Goal: Information Seeking & Learning: Learn about a topic

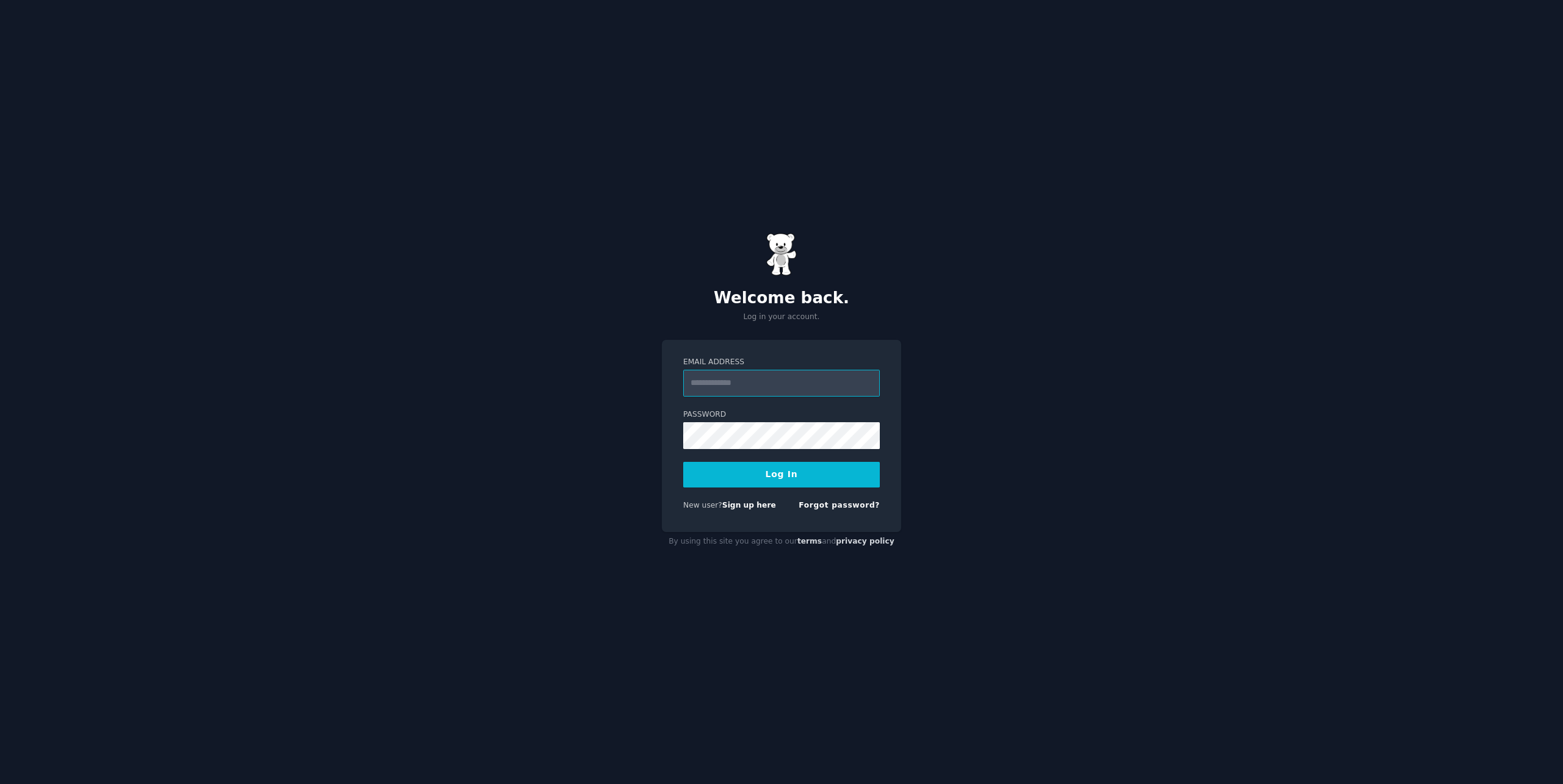
type input "**********"
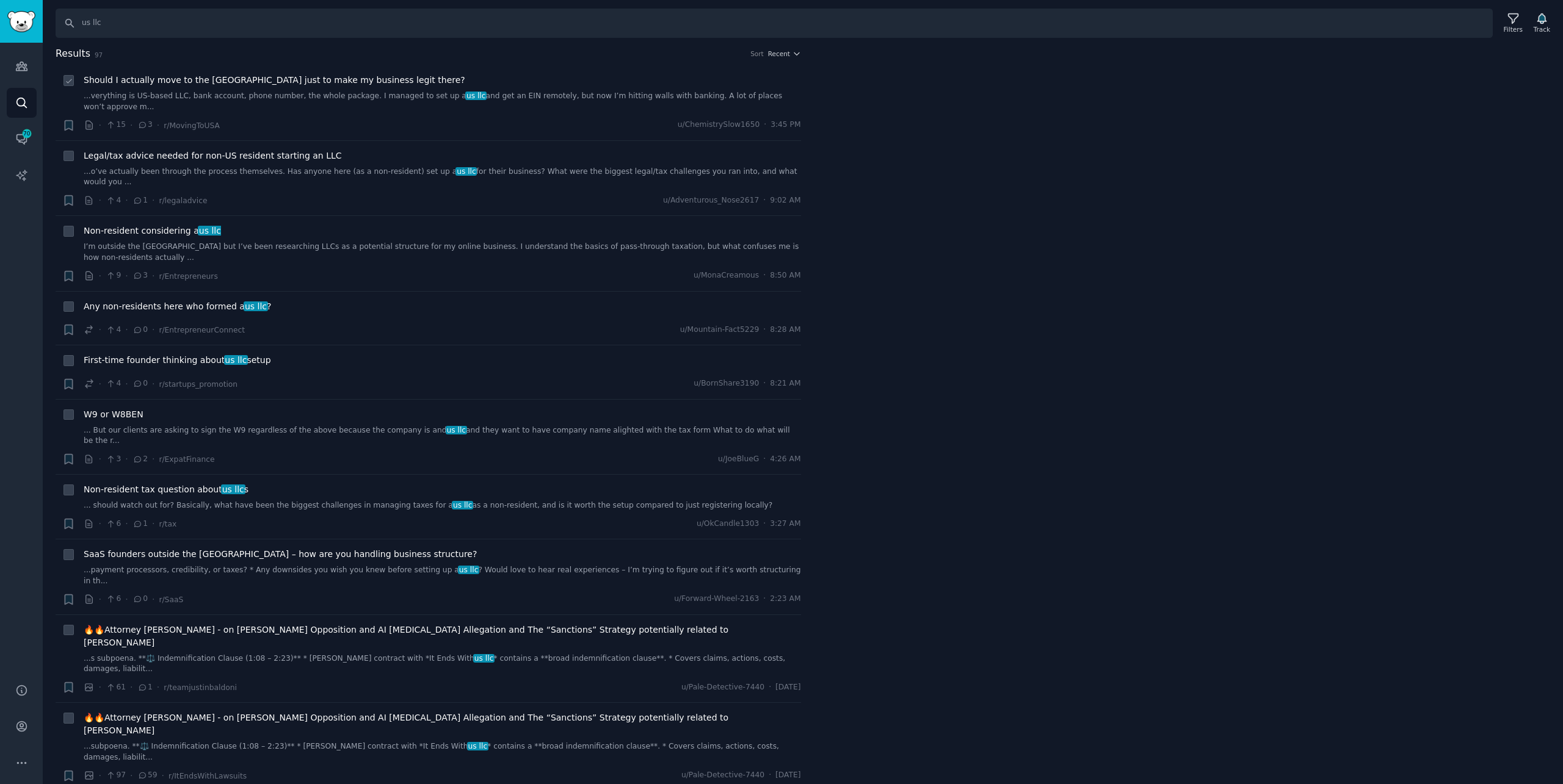
click at [320, 105] on div "Should I actually move to the [GEOGRAPHIC_DATA] just to make my business legit …" at bounding box center [443, 102] width 717 height 58
click at [326, 85] on span "Should I actually move to the [GEOGRAPHIC_DATA] just to make my business legit …" at bounding box center [275, 80] width 382 height 13
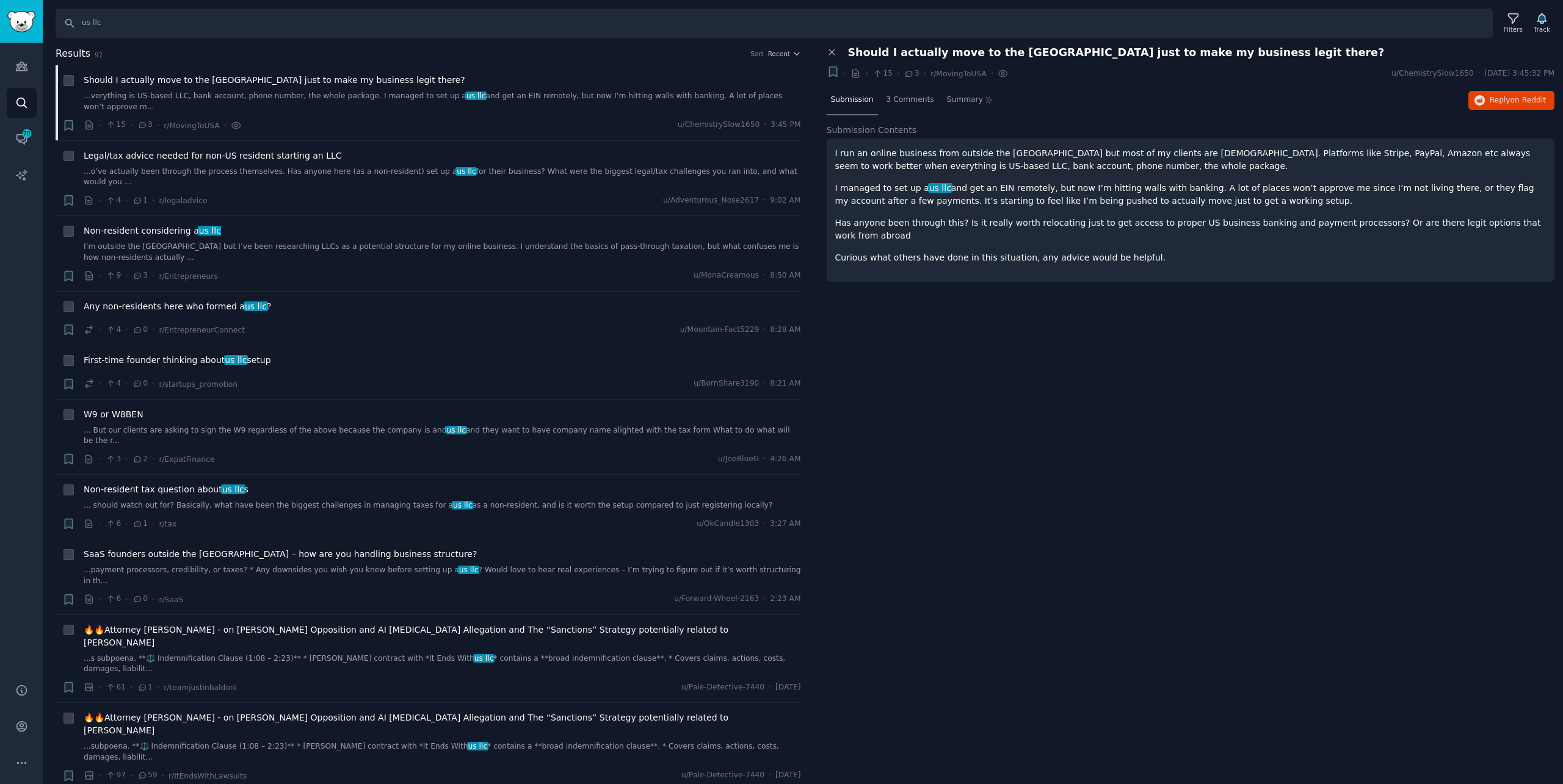
drag, startPoint x: 1513, startPoint y: 99, endPoint x: 1105, endPoint y: 222, distance: 426.1
click at [1105, 222] on p "Has anyone been through this? Is it really worth relocating just to get access …" at bounding box center [1191, 229] width 712 height 26
click at [300, 141] on li "+ Legal/tax advice needed for non-US resident starting an LLC ...o’ve actually …" at bounding box center [428, 178] width 745 height 75
click at [302, 149] on span "Legal/tax advice needed for non-US resident starting an LLC" at bounding box center [213, 155] width 259 height 13
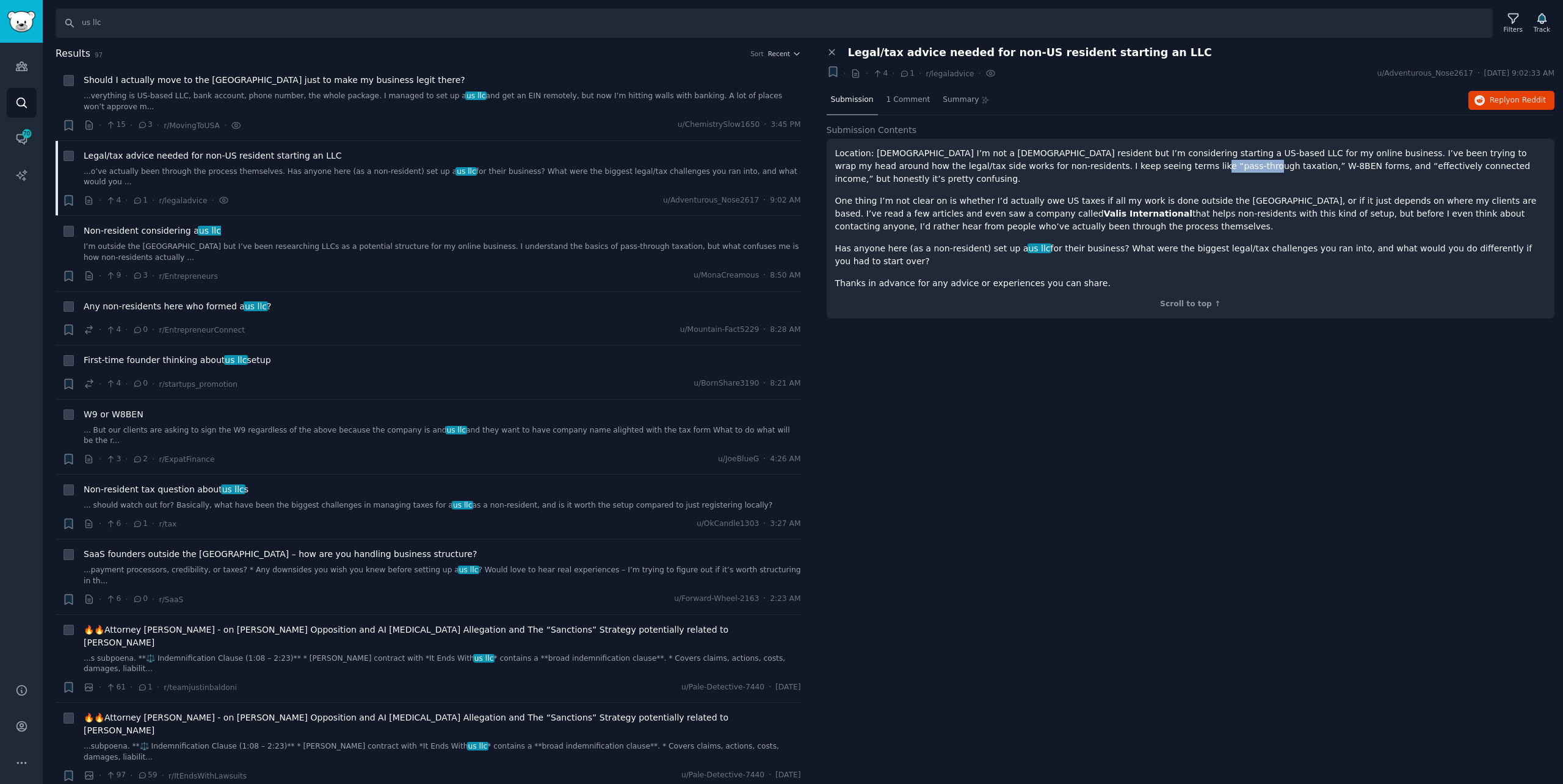
drag, startPoint x: 1060, startPoint y: 169, endPoint x: 1114, endPoint y: 169, distance: 54.0
click at [1114, 169] on p "Location: [DEMOGRAPHIC_DATA] I’m not a [DEMOGRAPHIC_DATA] resident but I’m cons…" at bounding box center [1191, 166] width 712 height 38
click at [1200, 172] on p "Location: [DEMOGRAPHIC_DATA] I’m not a [DEMOGRAPHIC_DATA] resident but I’m cons…" at bounding box center [1191, 166] width 712 height 38
drag, startPoint x: 1511, startPoint y: 110, endPoint x: 1205, endPoint y: 509, distance: 502.8
click at [1205, 509] on div "Close panel Legal/tax advice needed for non-US resident starting an LLC + · · 4…" at bounding box center [1191, 415] width 745 height 738
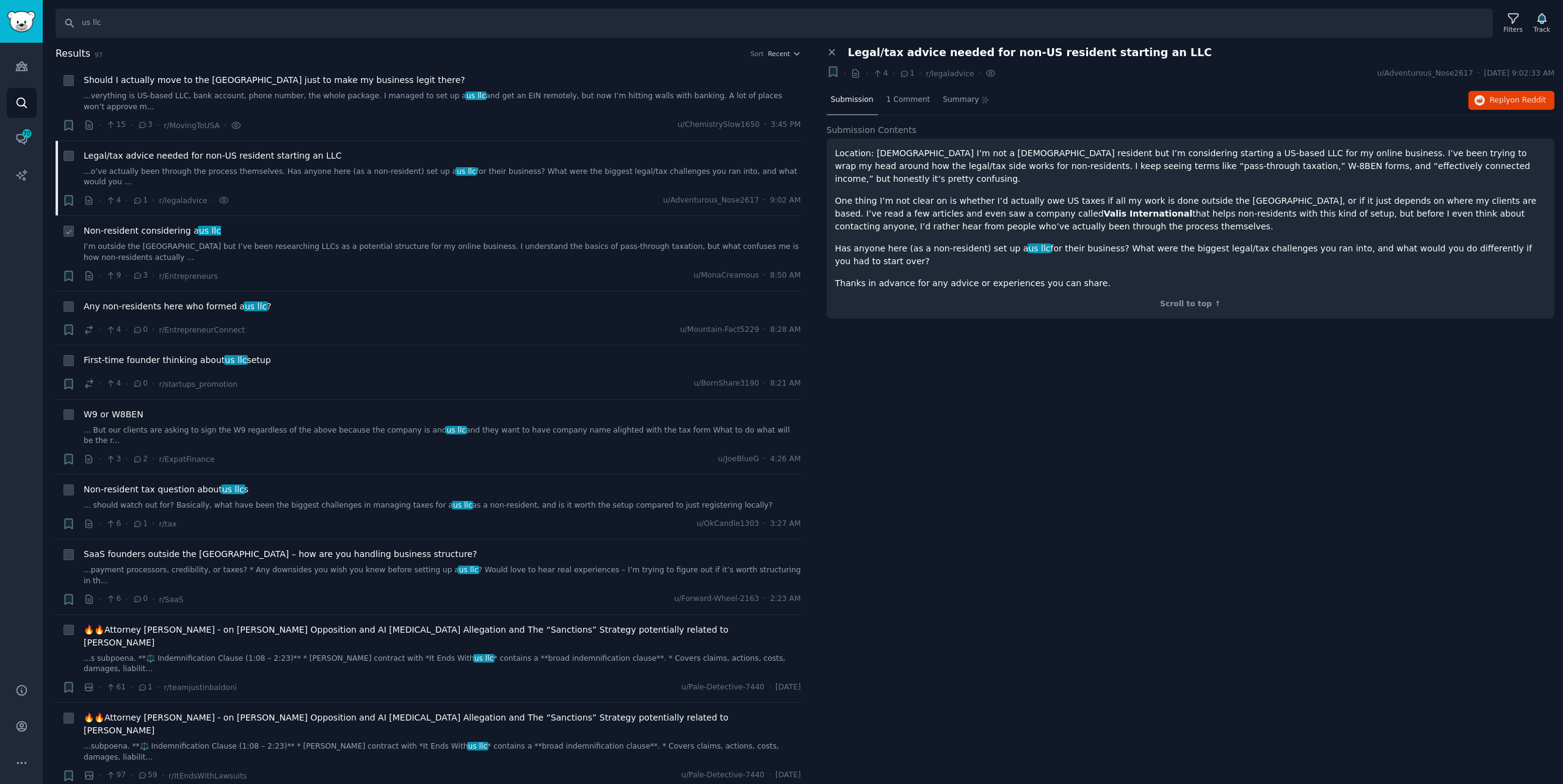
click at [370, 225] on div "Non-resident considering a us llc" at bounding box center [443, 230] width 717 height 13
click at [348, 241] on link "I’m outside the [GEOGRAPHIC_DATA] but I’ve been researching LLCs as a potential…" at bounding box center [443, 252] width 717 height 21
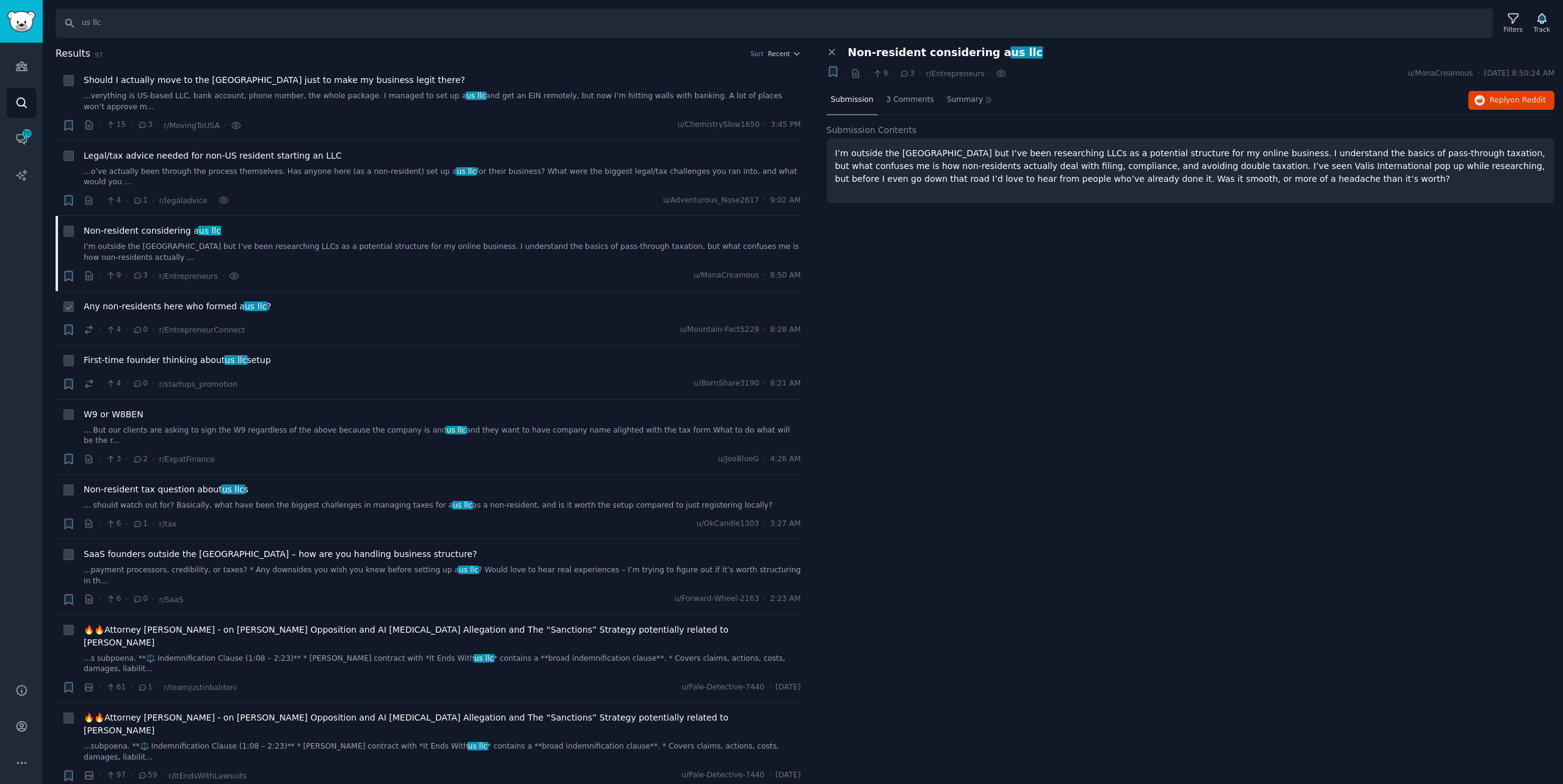
click at [505, 323] on div "· 4 · 0 · r/EntrepreneurConnect u/Mountain-Fact5229 · 8:28 AM" at bounding box center [443, 329] width 717 height 13
click at [204, 300] on span "Any non-residents here who formed a us llc ?" at bounding box center [178, 306] width 188 height 13
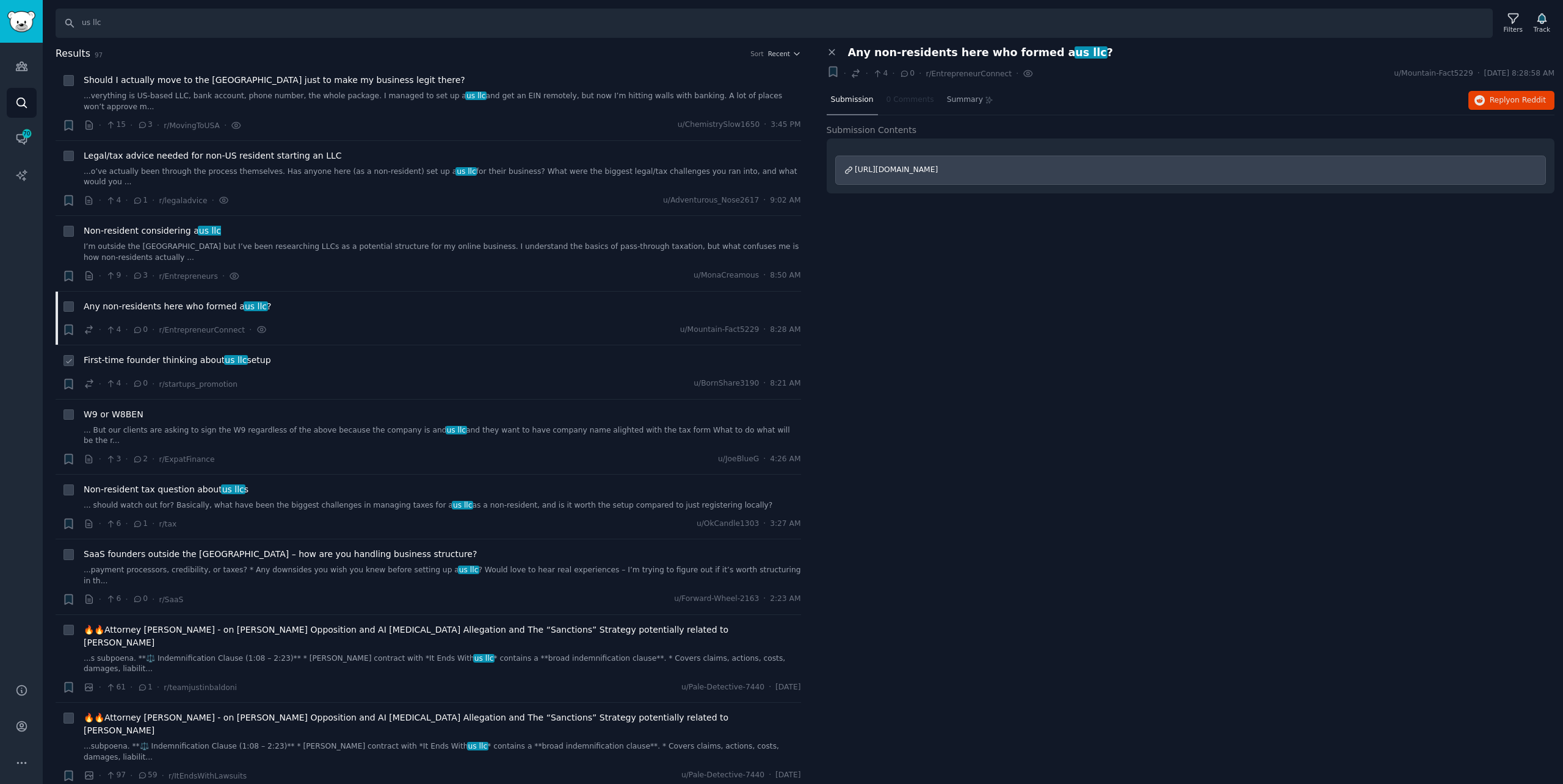
click at [236, 354] on span "First-time founder thinking about us llc setup" at bounding box center [178, 360] width 188 height 13
click at [201, 409] on div "W9 or W8BEN ... But our clients are asking to sign the W9 regardless of the abo…" at bounding box center [443, 428] width 717 height 38
click at [194, 425] on link "... But our clients are asking to sign the W9 regardless of the above because t…" at bounding box center [443, 436] width 717 height 21
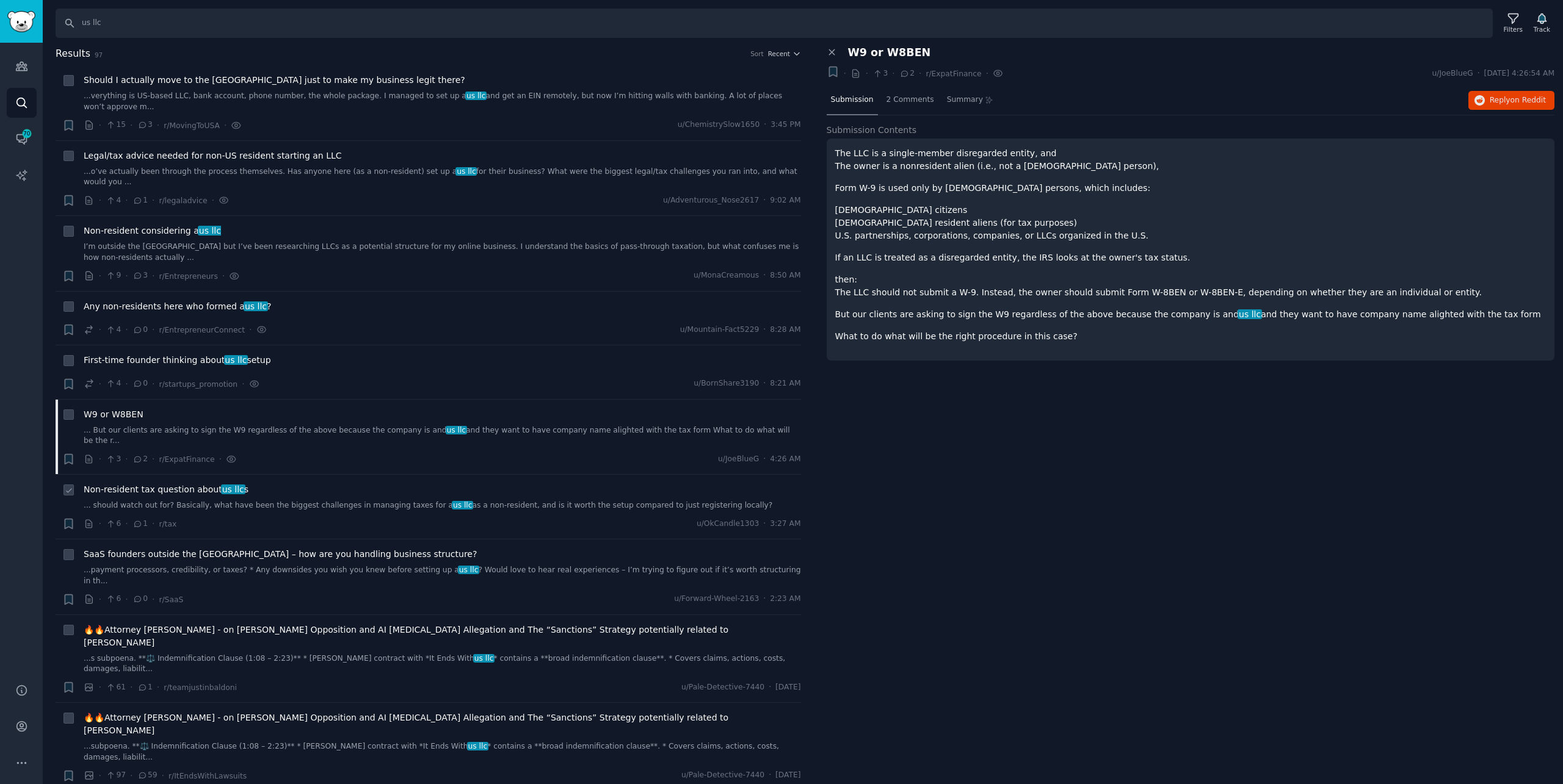
click at [323, 501] on link "... should watch out for? Basically, what have been the biggest challenges in m…" at bounding box center [443, 506] width 717 height 11
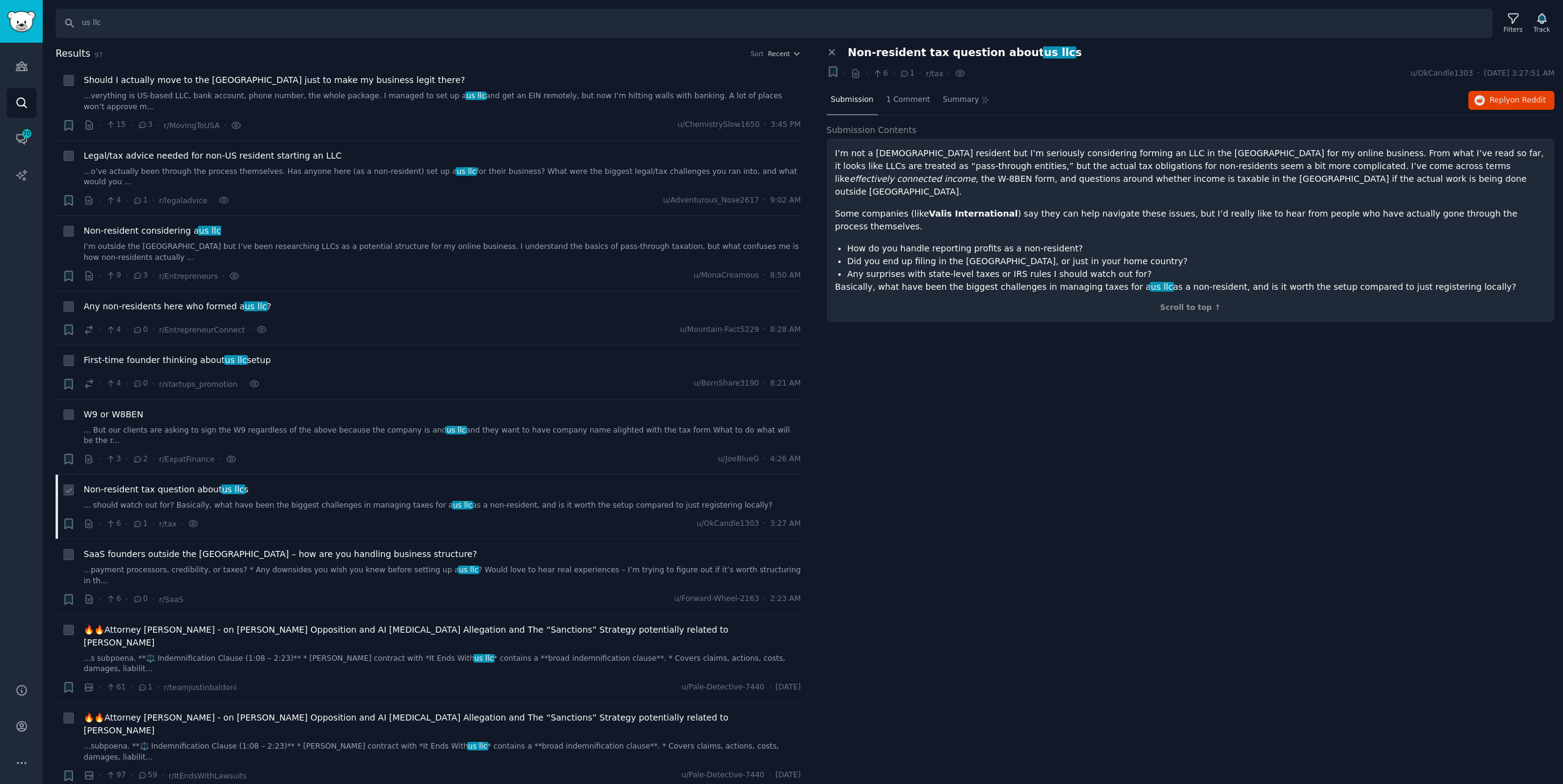
click at [323, 501] on link "... should watch out for? Basically, what have been the biggest challenges in m…" at bounding box center [443, 506] width 717 height 11
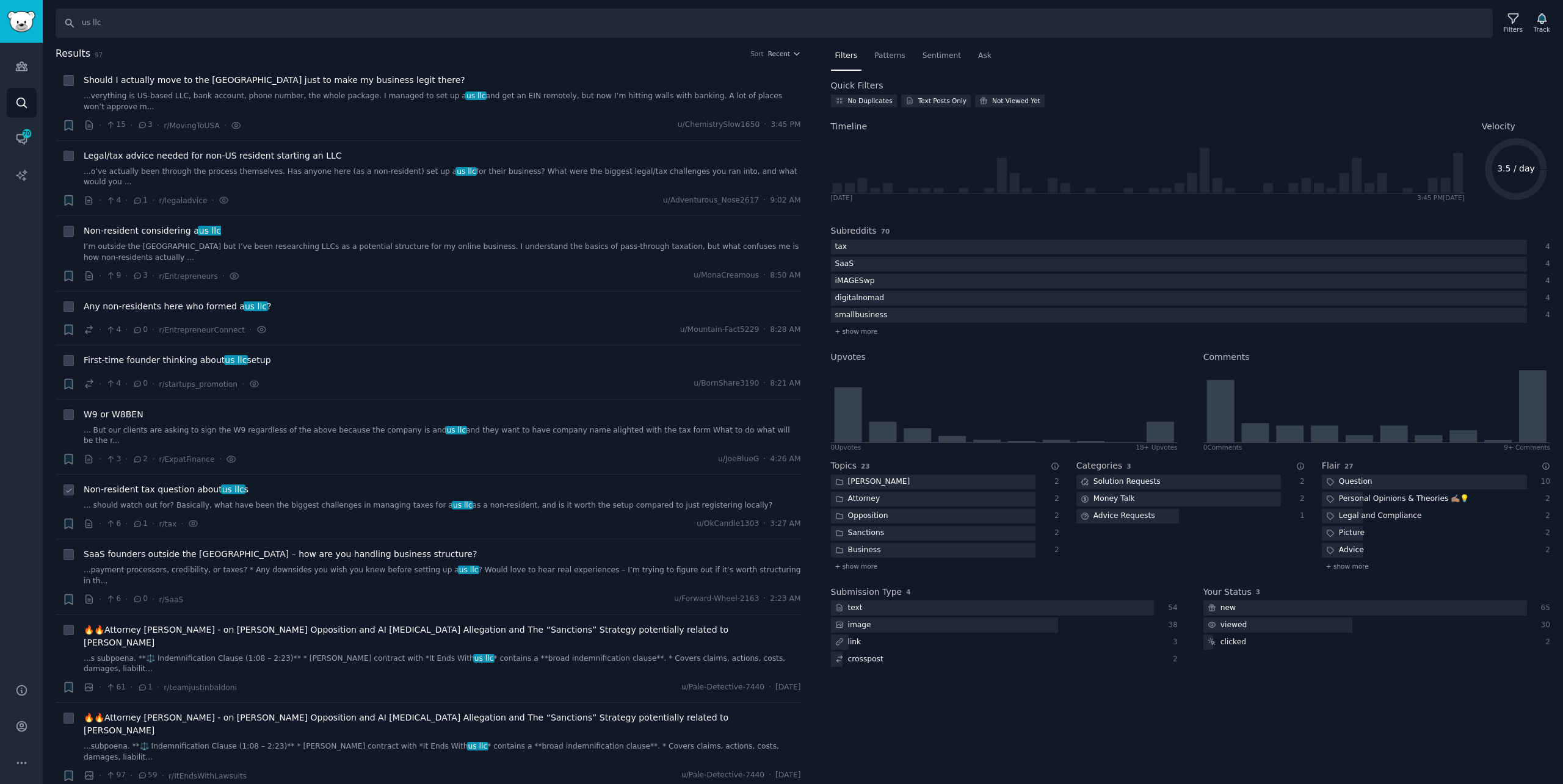
click at [206, 484] on span "Non-resident tax question about us llc s" at bounding box center [166, 490] width 165 height 13
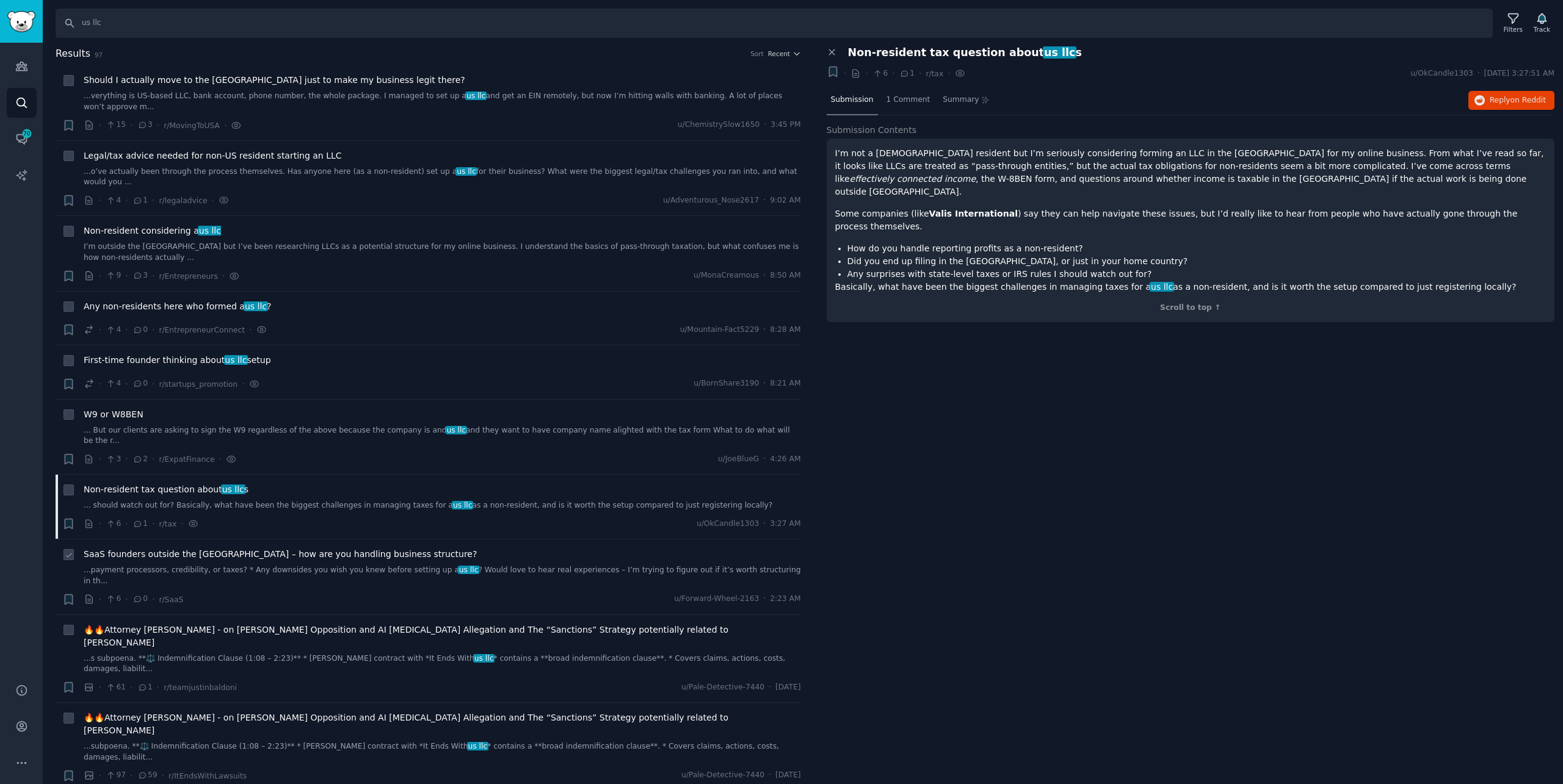
click at [238, 548] on span "SaaS founders outside the [GEOGRAPHIC_DATA] – how are you handling business str…" at bounding box center [281, 554] width 393 height 13
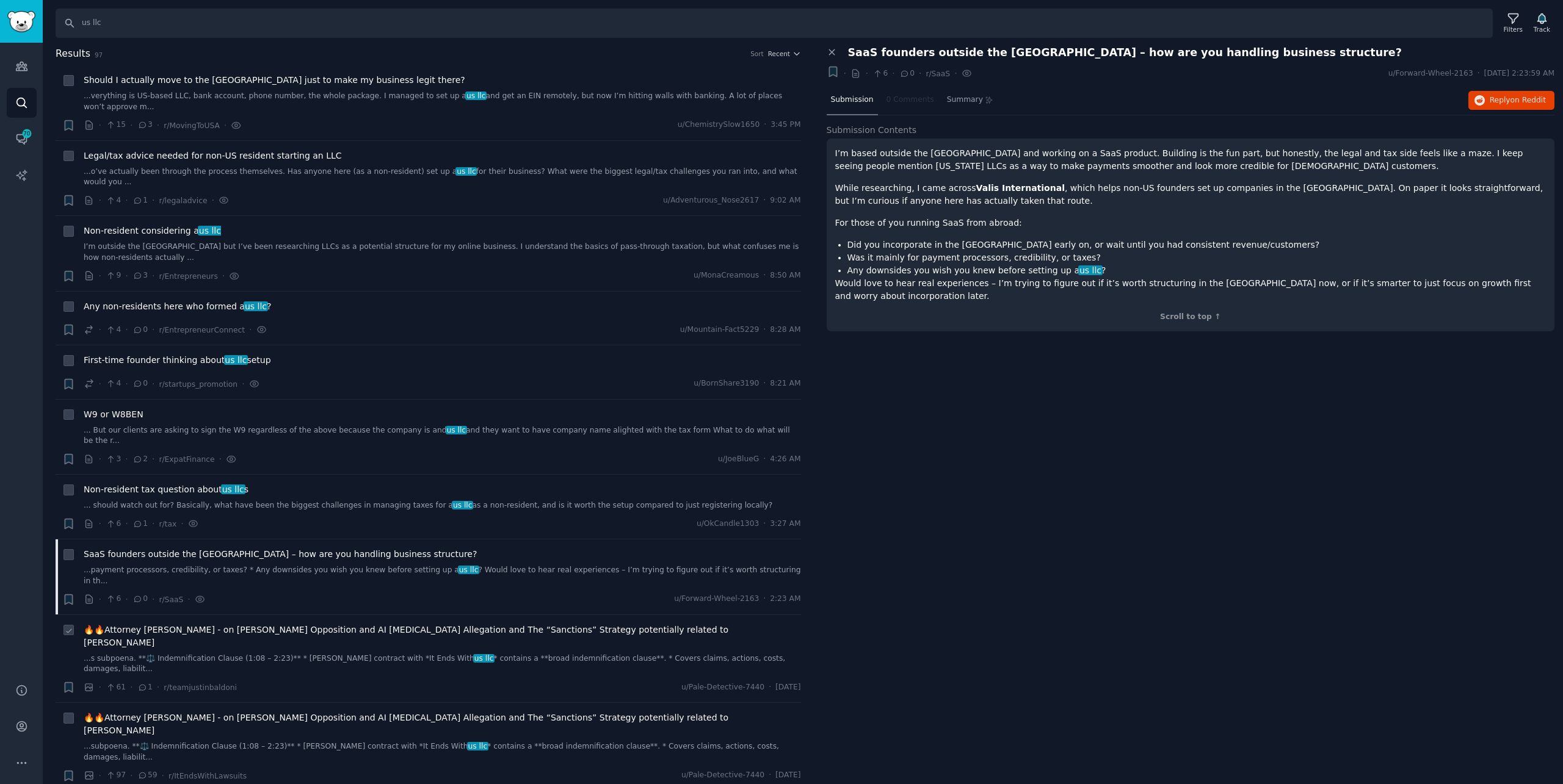
click at [291, 654] on link "...s subpoena. **⚖️ Indemnification Clause (1:08 – 2:23)** * [PERSON_NAME] cont…" at bounding box center [443, 664] width 717 height 21
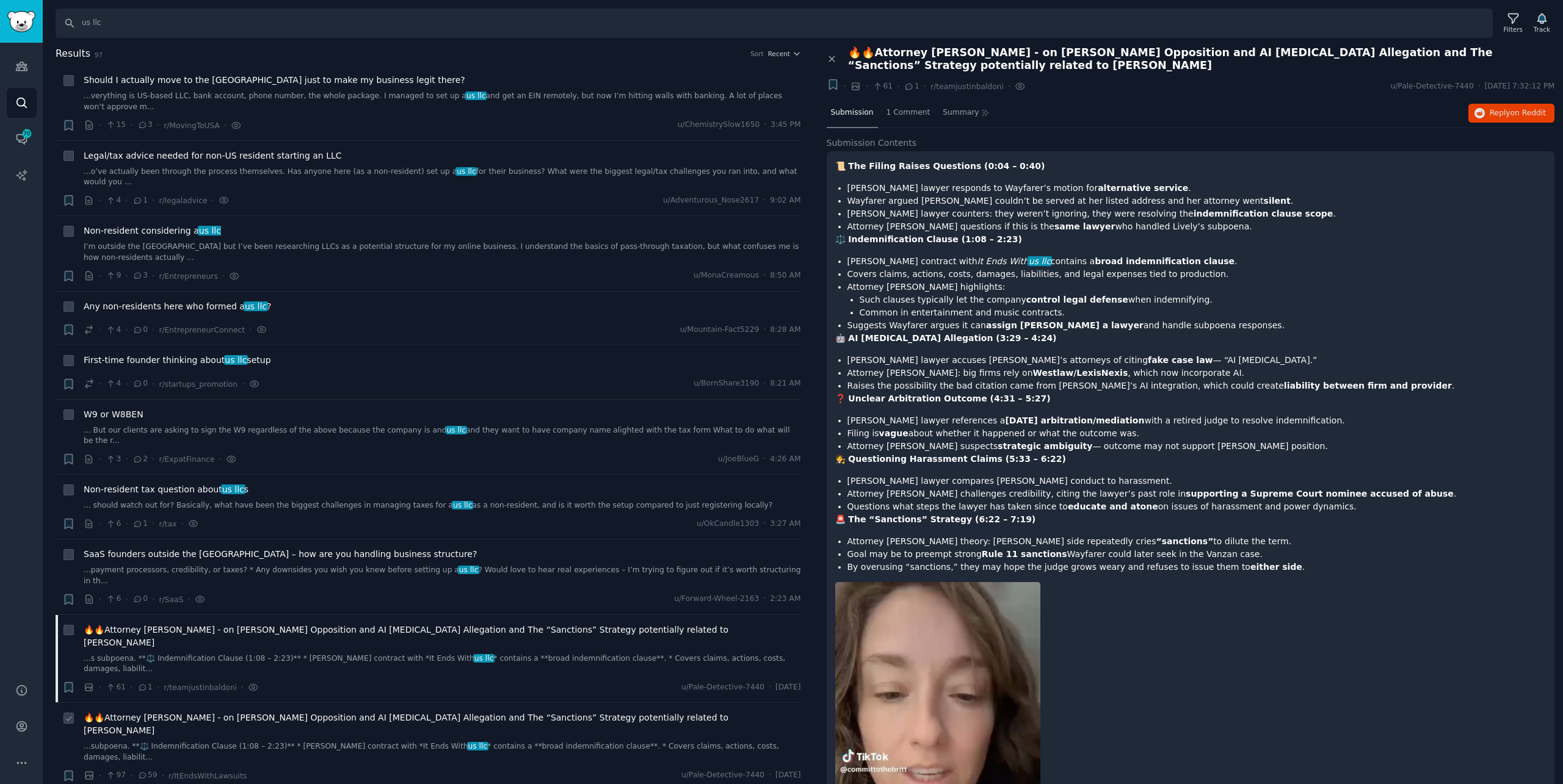
click at [289, 712] on div "🔥🔥Attorney [PERSON_NAME] - on [PERSON_NAME] Opposition and AI [MEDICAL_DATA] Al…" at bounding box center [443, 747] width 717 height 71
click at [295, 741] on link "...subpoena. **⚖️ Indemnification Clause (1:08 – 2:23)** * [PERSON_NAME] contra…" at bounding box center [443, 752] width 717 height 21
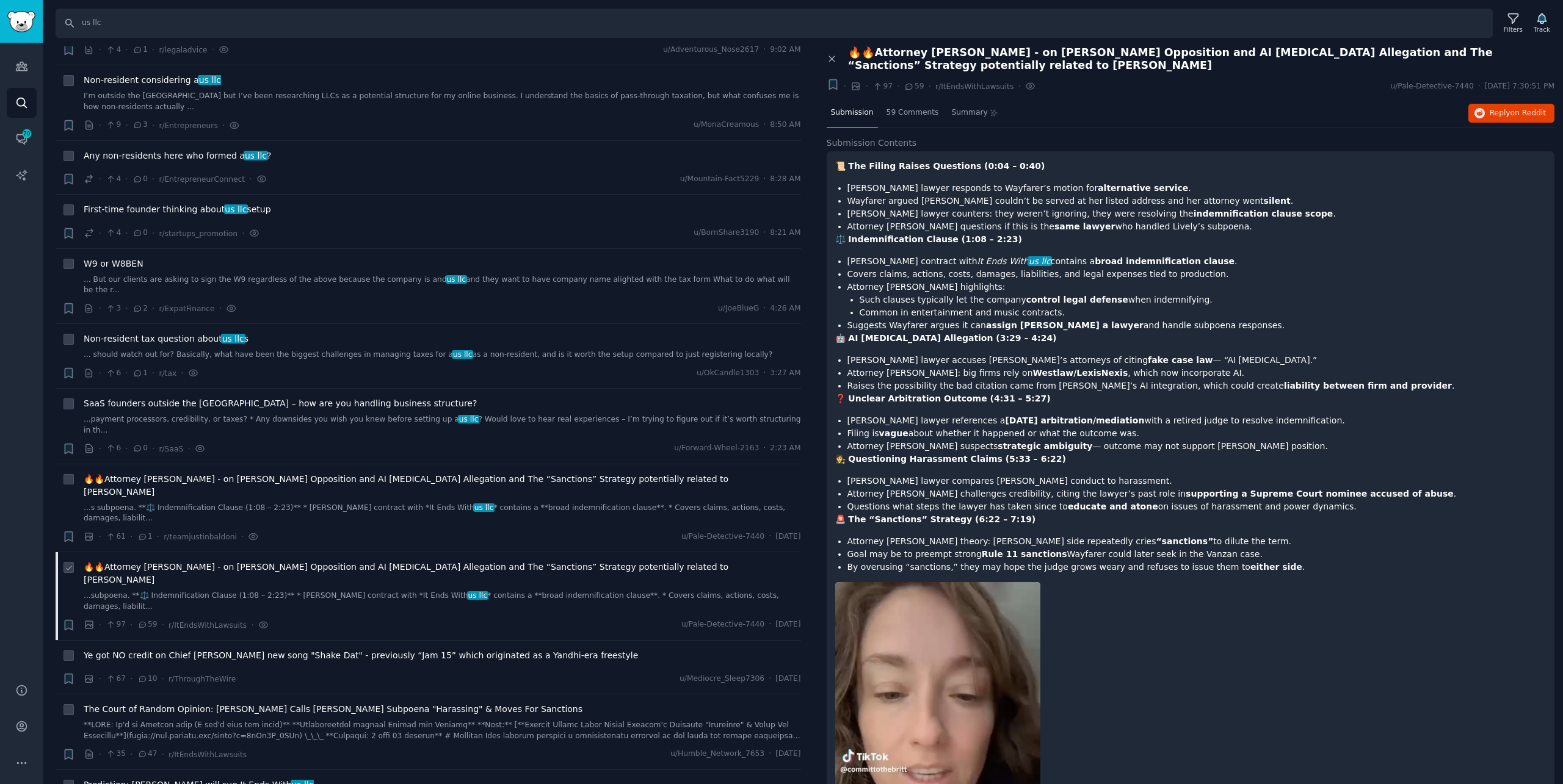
scroll to position [183, 0]
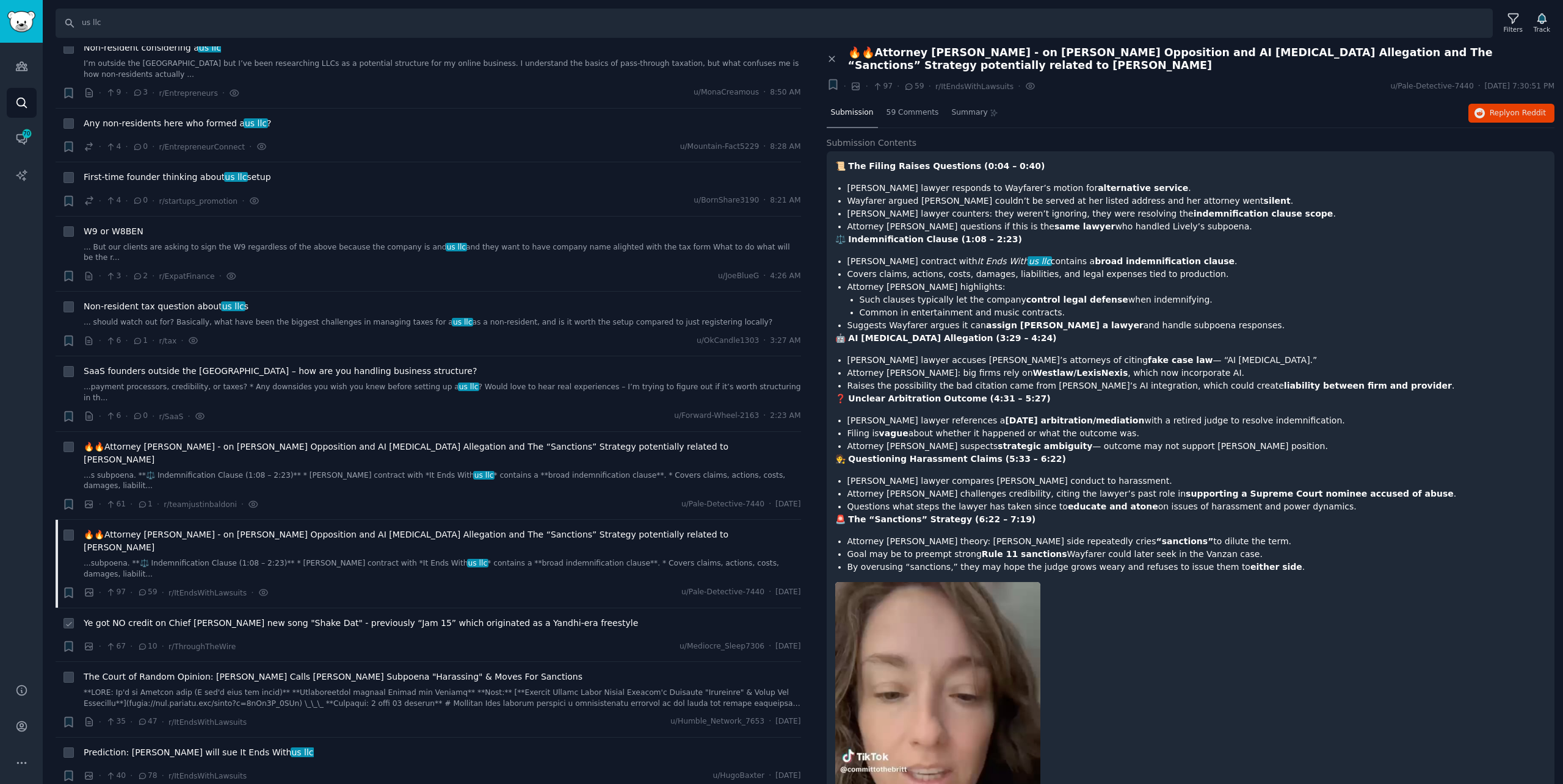
click at [370, 617] on span "Ye got NO credit on Chief [PERSON_NAME] new song "Shake Dat" - previously “Jam …" at bounding box center [361, 623] width 555 height 13
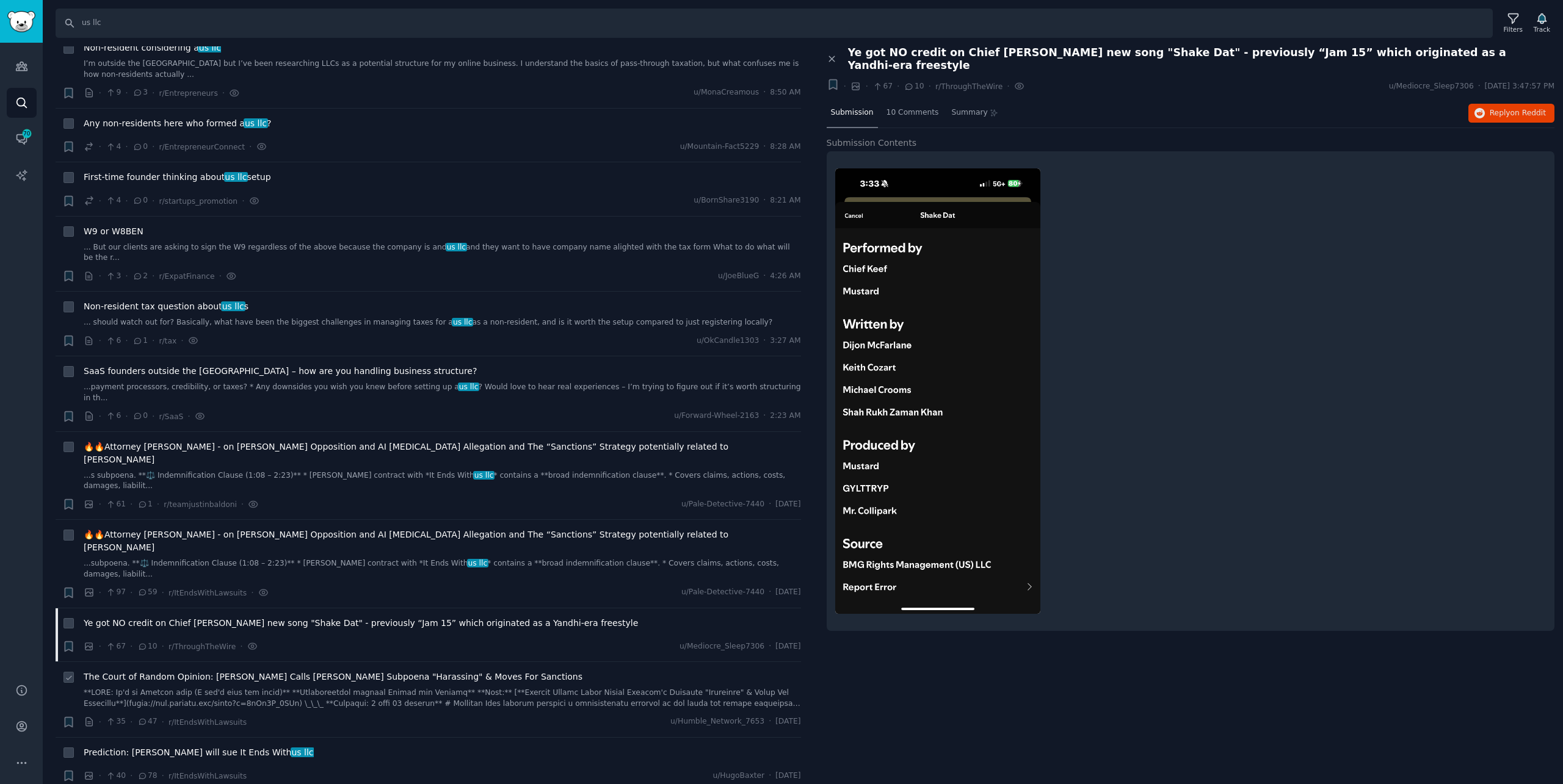
click at [354, 688] on link at bounding box center [443, 698] width 717 height 21
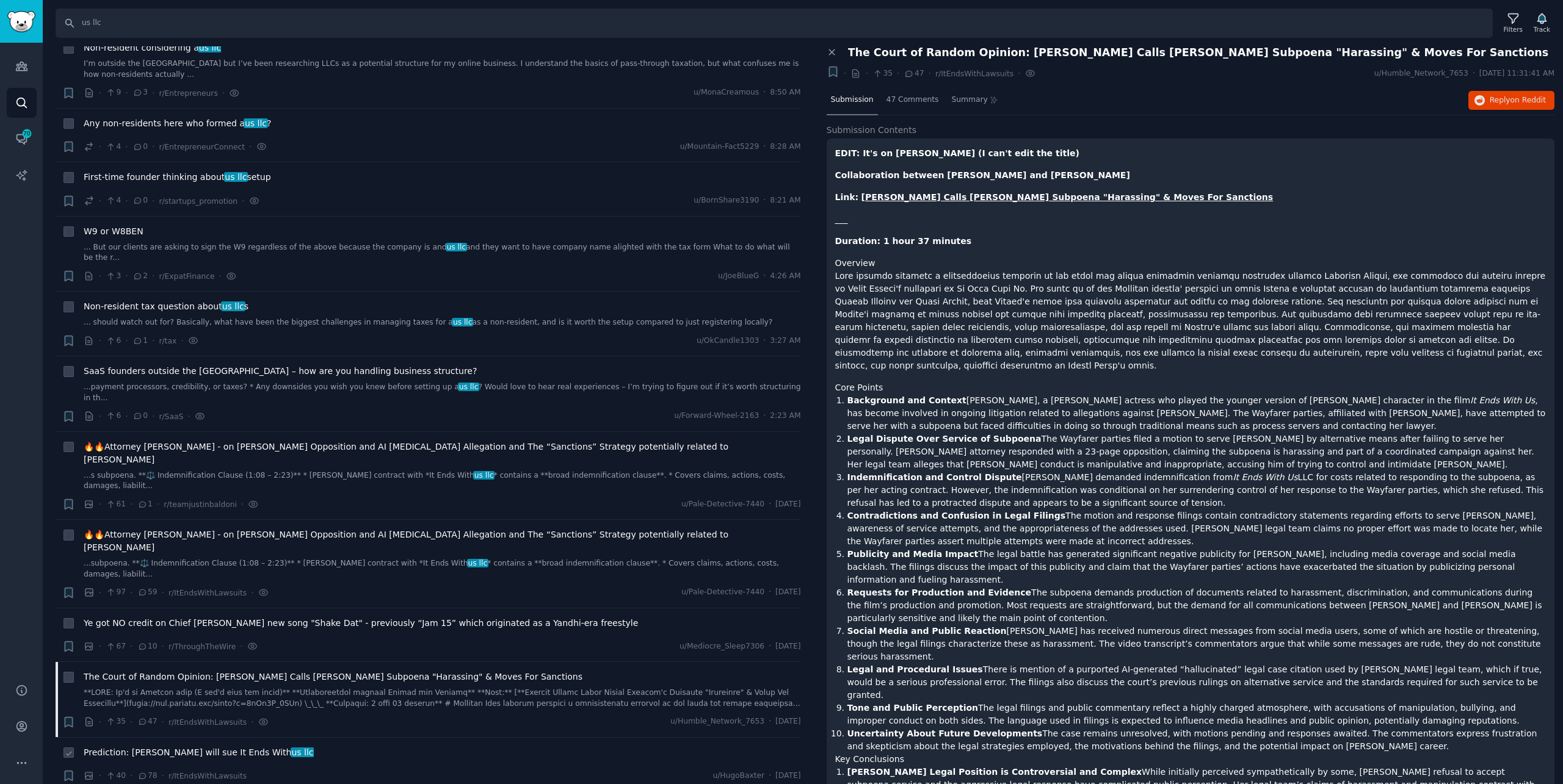
click at [341, 746] on div "Prediction: [PERSON_NAME] will sue It Ends With us llc" at bounding box center [443, 752] width 717 height 13
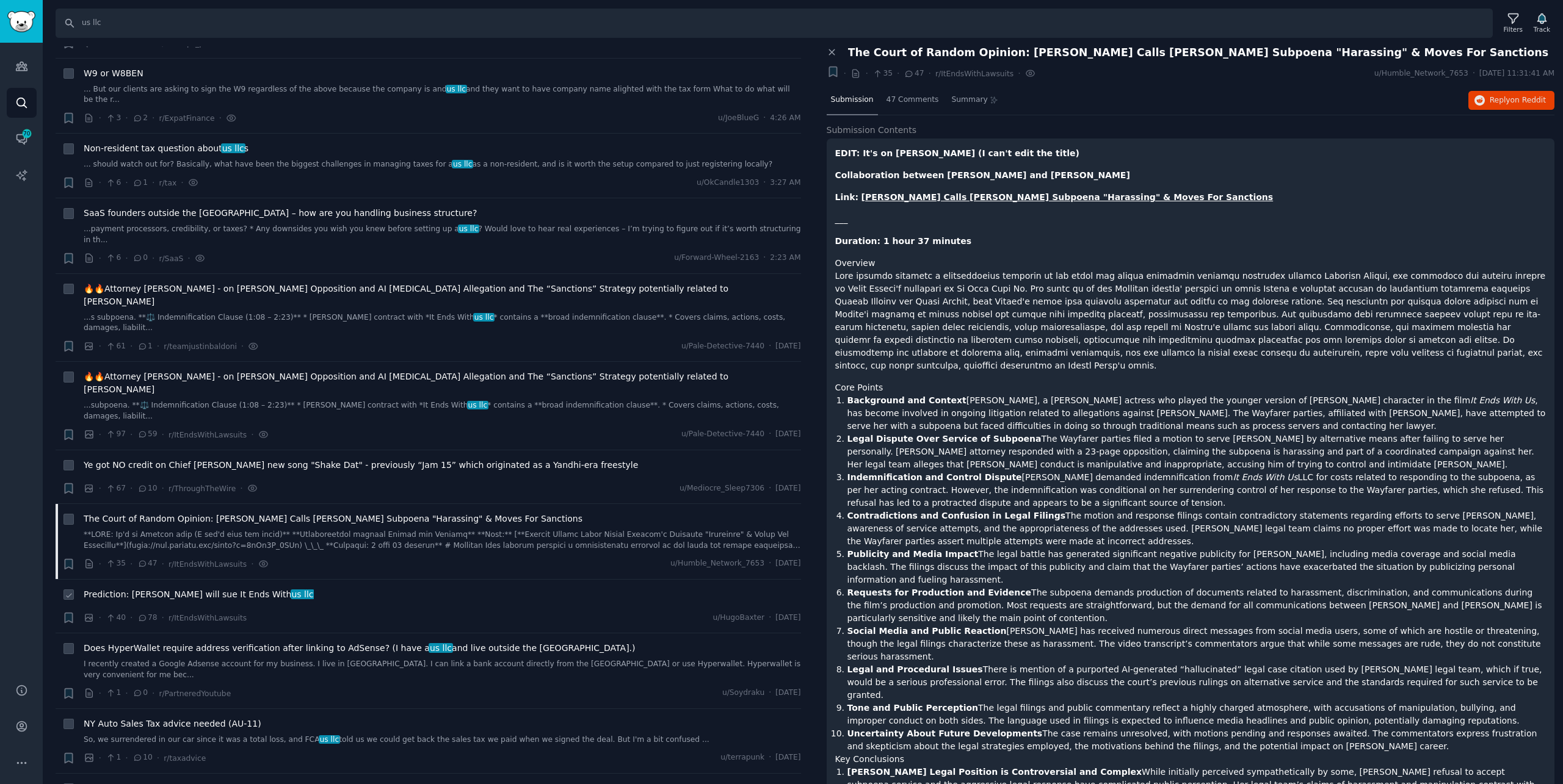
scroll to position [366, 0]
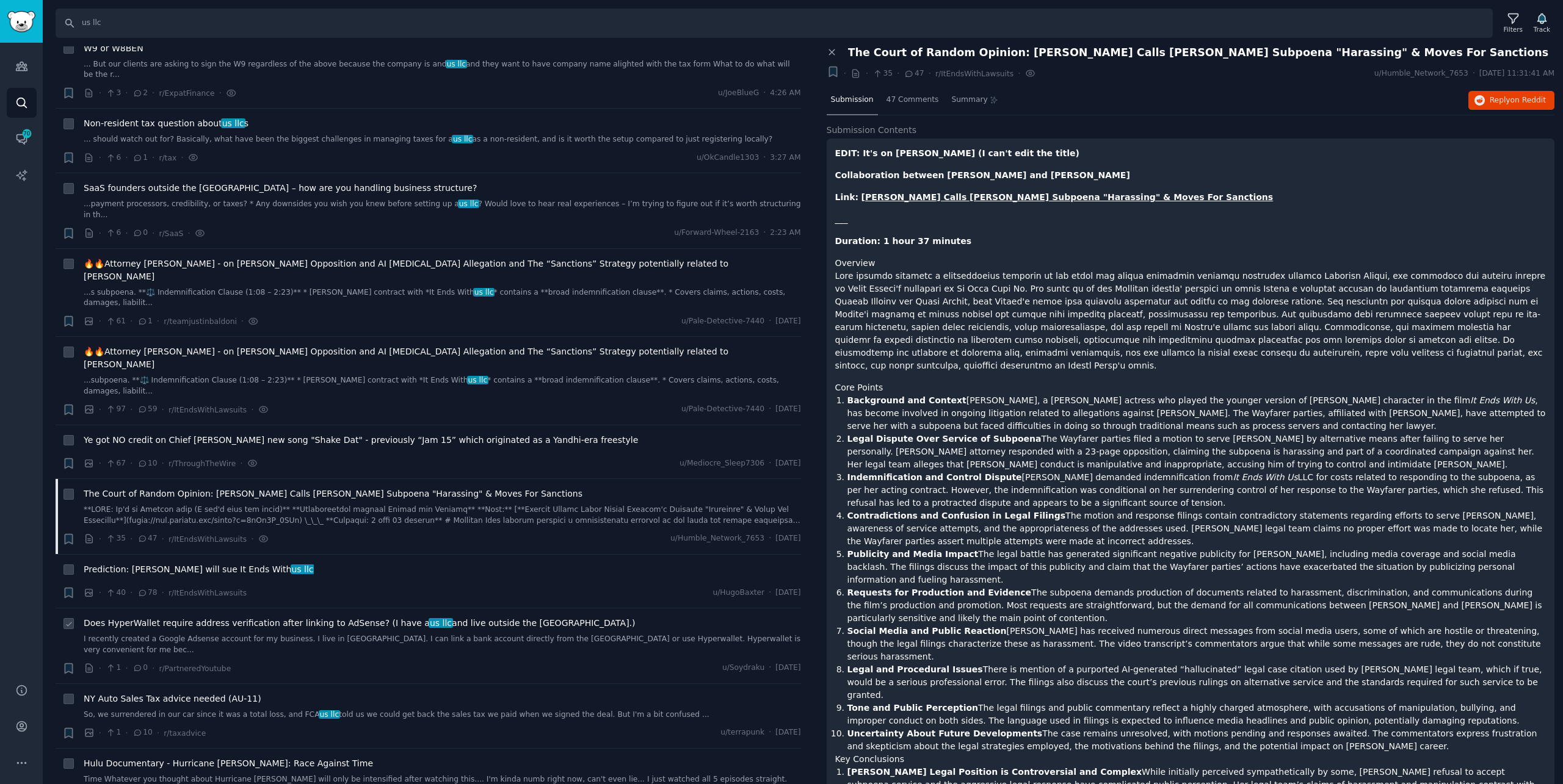
click at [351, 634] on link "I recently created a Google Adsense account for my business. I live in [GEOGRAP…" at bounding box center [443, 644] width 717 height 21
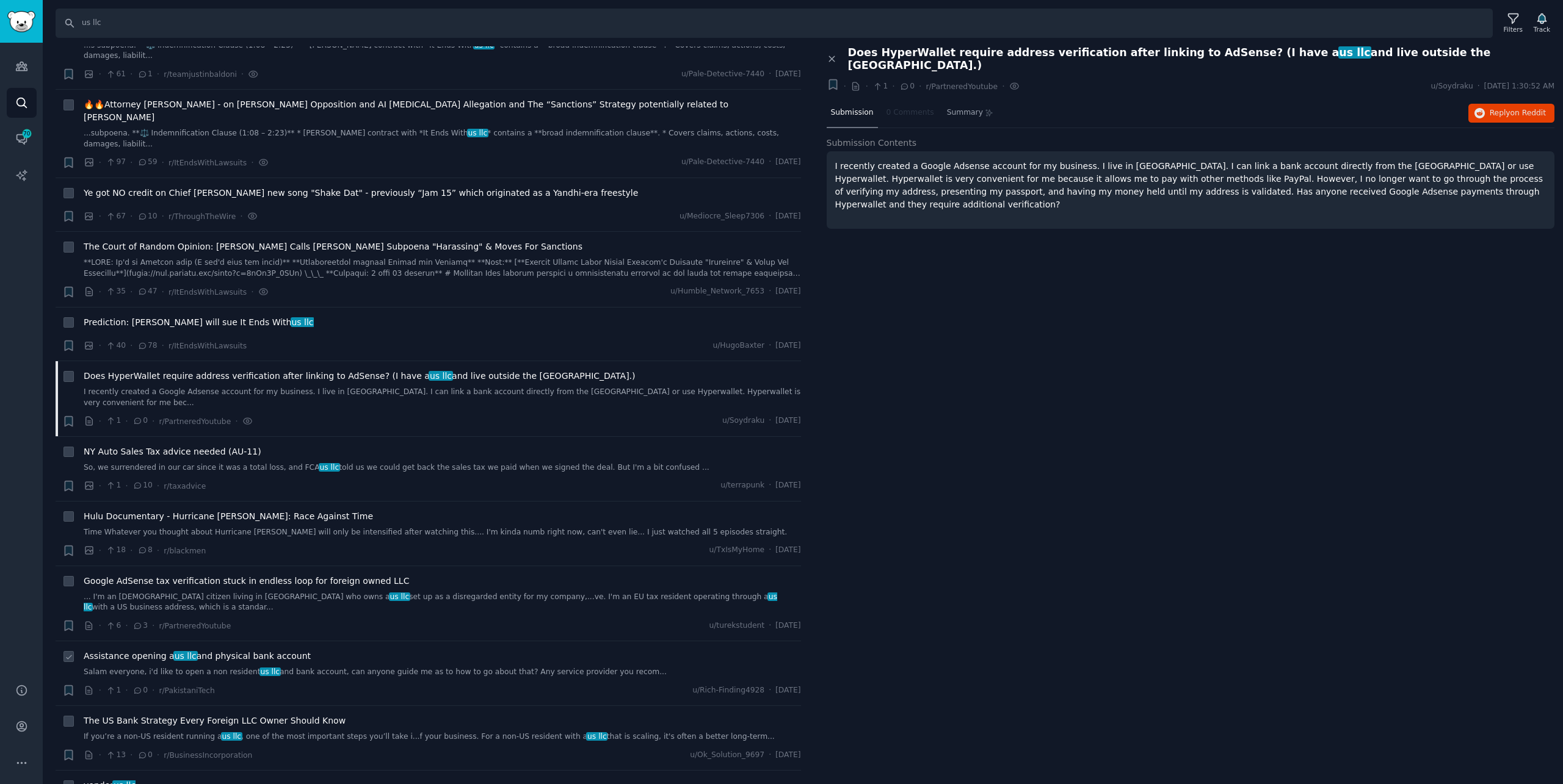
scroll to position [671, 0]
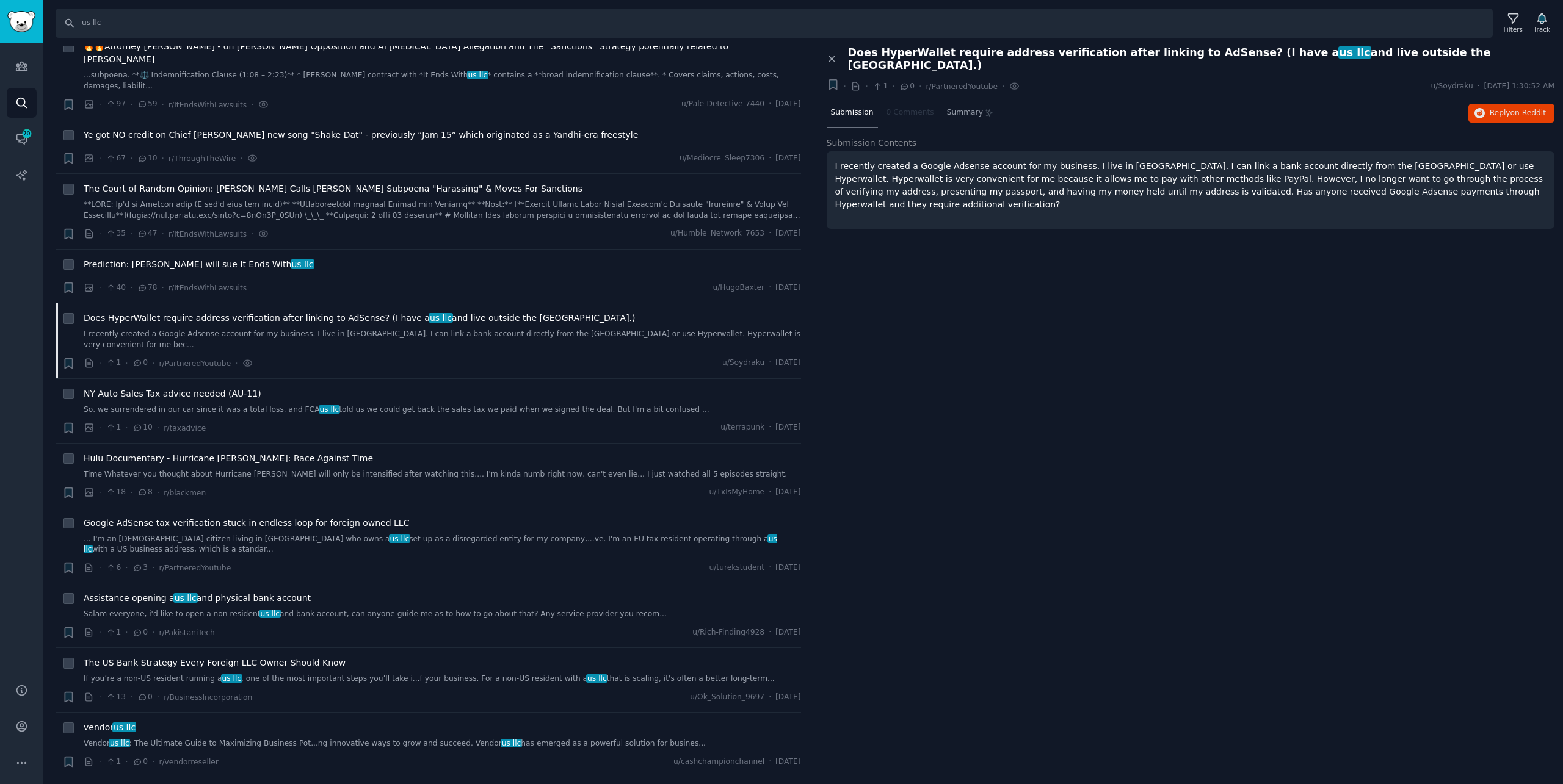
click at [1171, 707] on div "Close panel Does HyperWallet require address verification after linking to AdSe…" at bounding box center [1191, 415] width 745 height 738
click at [1126, 649] on div "Close panel Does HyperWallet require address verification after linking to AdSe…" at bounding box center [1191, 415] width 745 height 738
drag, startPoint x: 1299, startPoint y: 499, endPoint x: 1147, endPoint y: 585, distance: 174.6
click at [1299, 499] on div "Close panel Does HyperWallet require address verification after linking to AdSe…" at bounding box center [1191, 415] width 745 height 738
